Goal: Find contact information: Find contact information

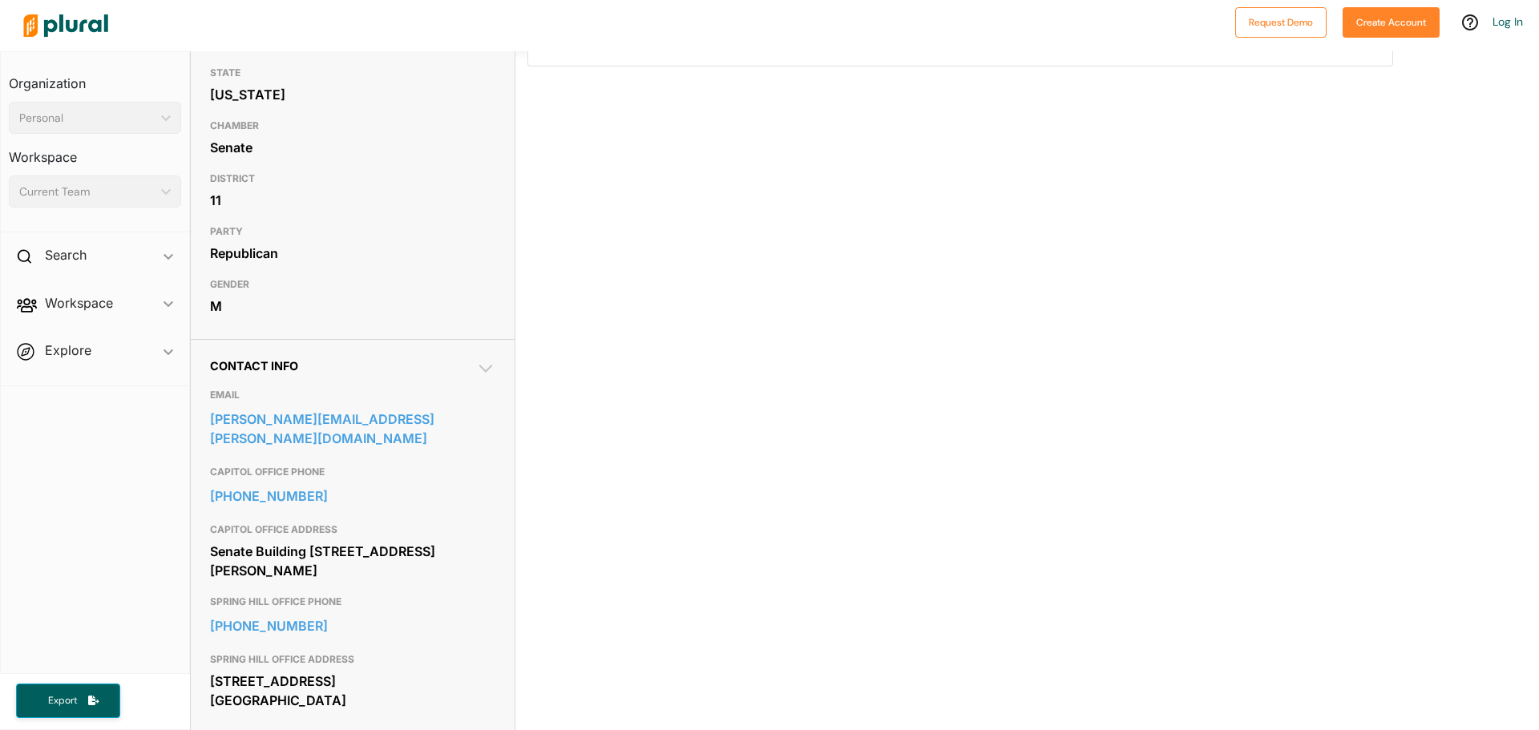
scroll to position [240, 0]
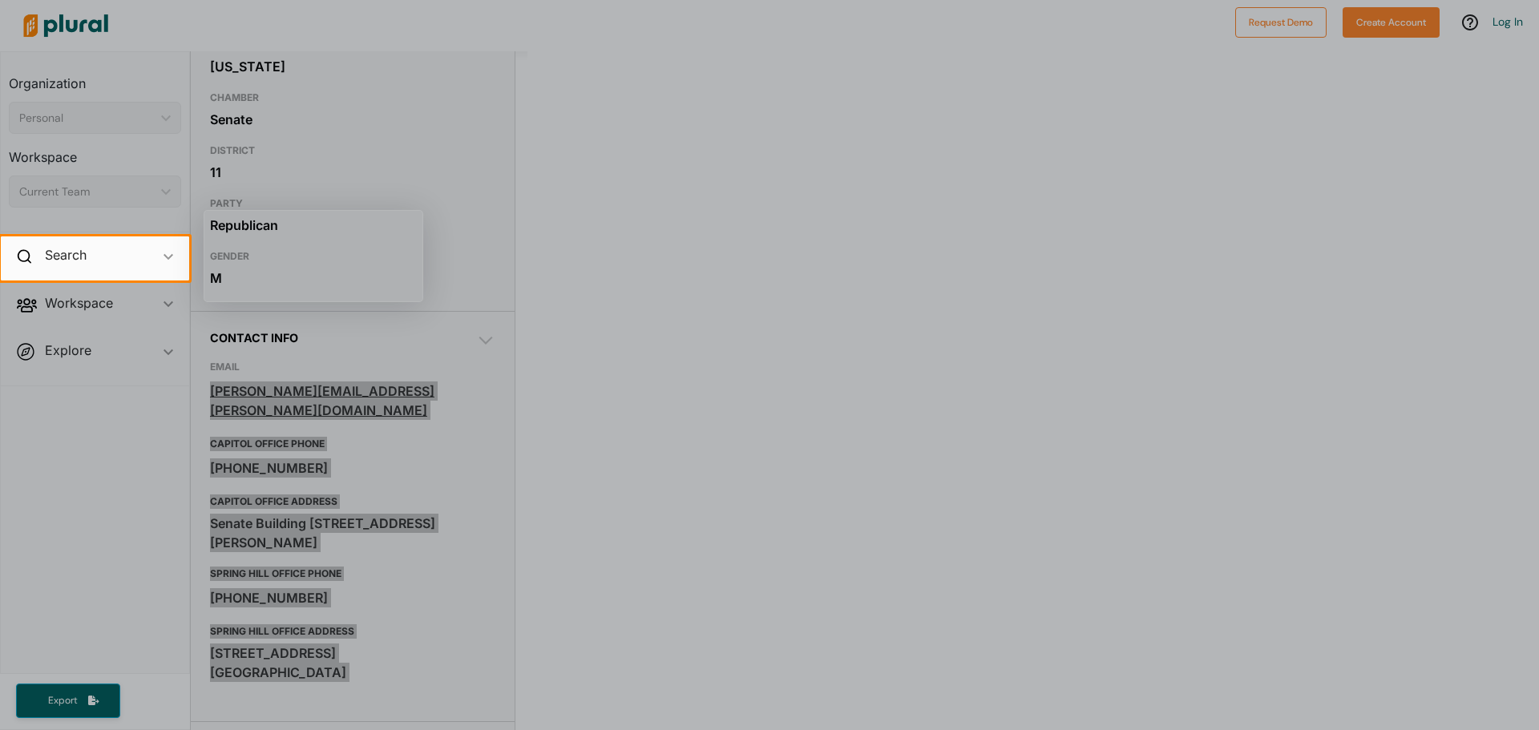
click at [214, 396] on body "Request Demo Create Account Log In Organization Personal ic_keyboard_arrow_down…" at bounding box center [769, 365] width 1539 height 730
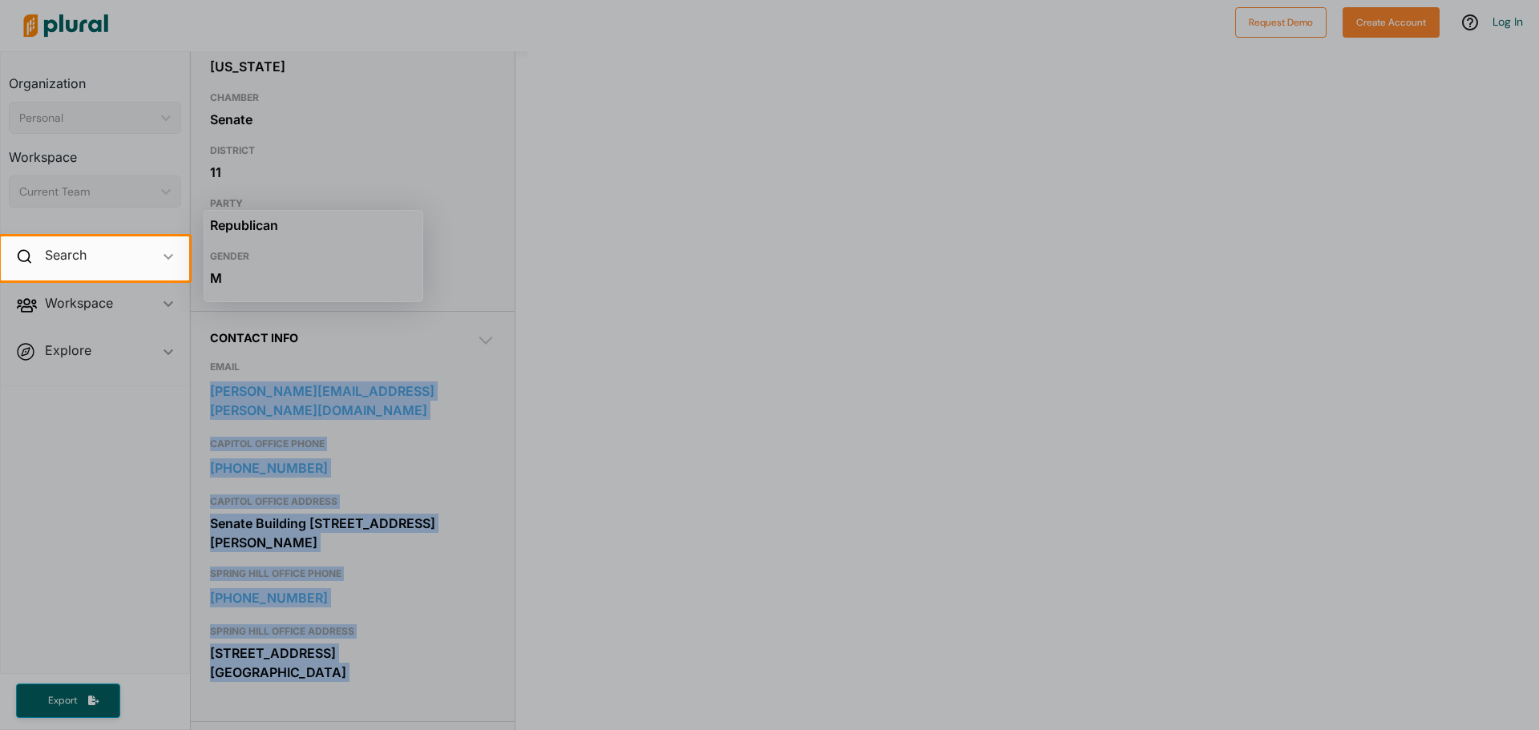
click at [464, 433] on div at bounding box center [769, 506] width 1539 height 450
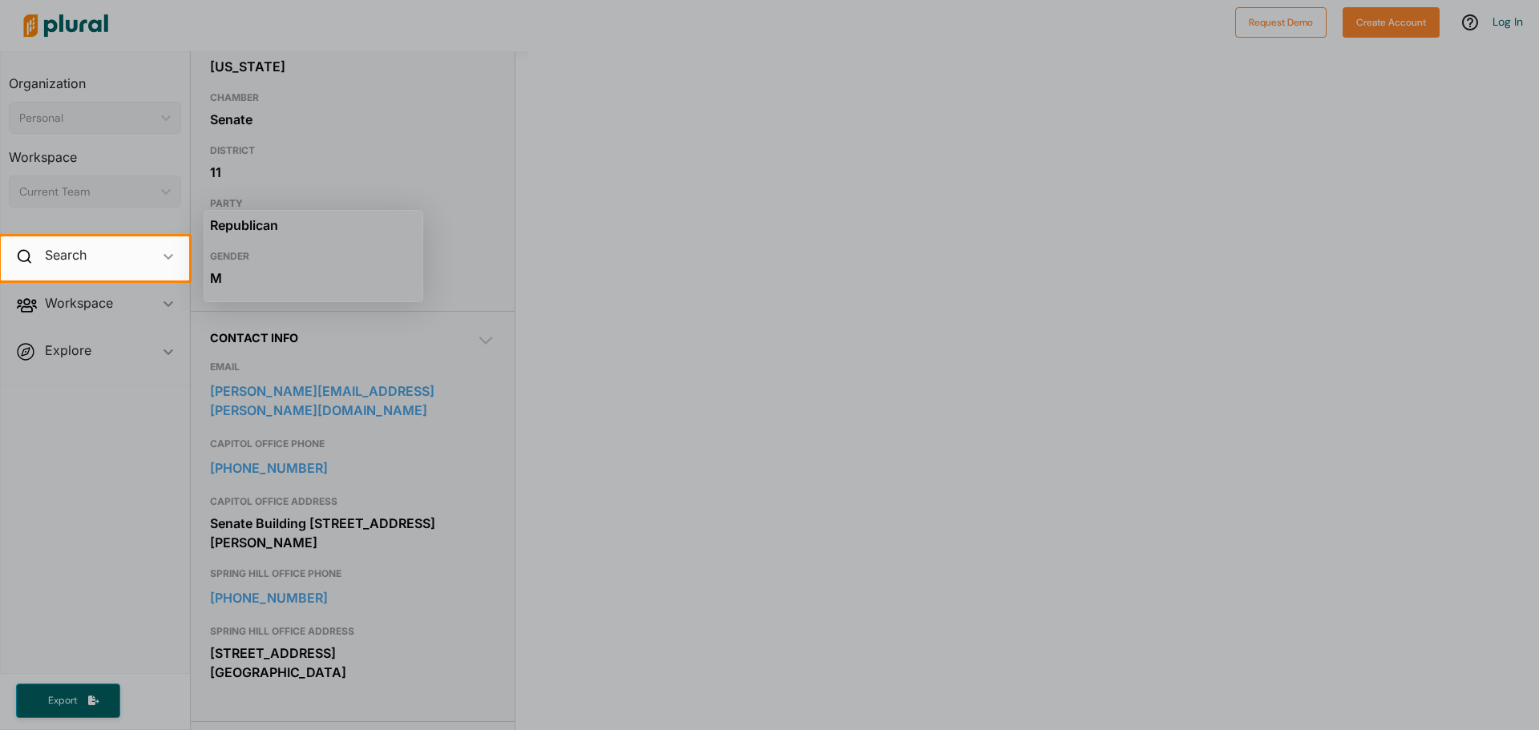
click at [386, 396] on div at bounding box center [769, 506] width 1539 height 450
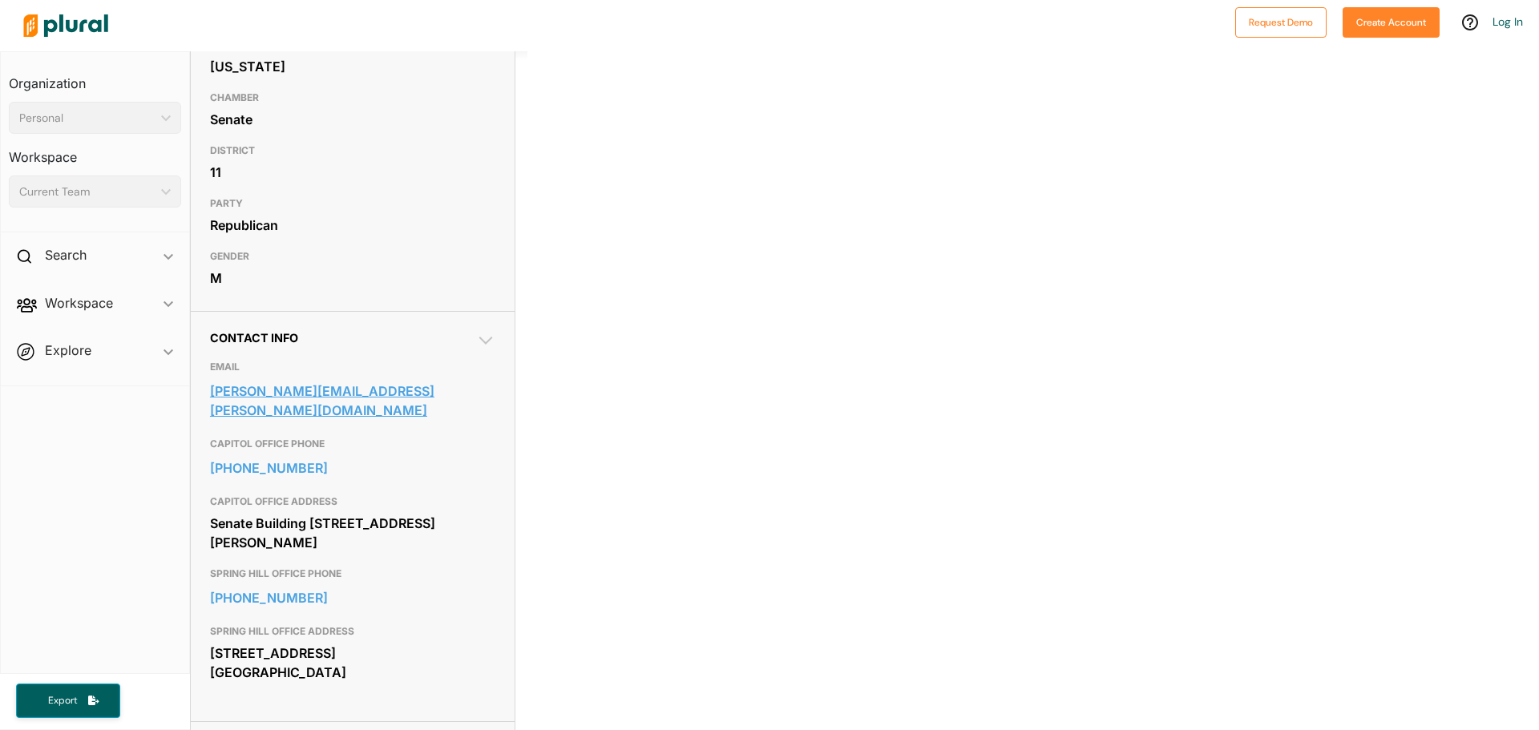
click at [389, 394] on link "[PERSON_NAME][EMAIL_ADDRESS][PERSON_NAME][DOMAIN_NAME]" at bounding box center [352, 400] width 285 height 43
drag, startPoint x: 203, startPoint y: 393, endPoint x: 422, endPoint y: 394, distance: 218.8
click at [422, 394] on div "Contact Info EMAIL [PERSON_NAME][EMAIL_ADDRESS][PERSON_NAME][DOMAIN_NAME] CAPIT…" at bounding box center [353, 516] width 324 height 410
copy link "[PERSON_NAME][EMAIL_ADDRESS][PERSON_NAME][DOMAIN_NAME]"
